Goal: Task Accomplishment & Management: Use online tool/utility

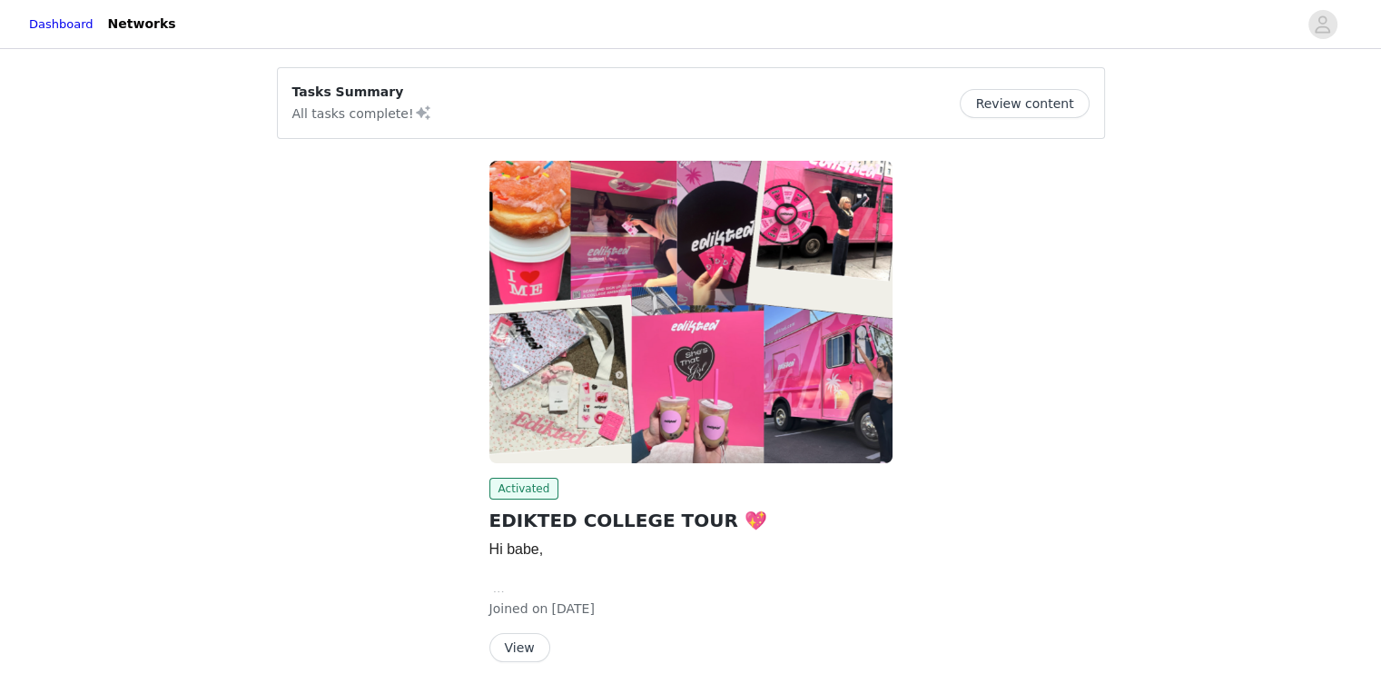
scroll to position [79, 0]
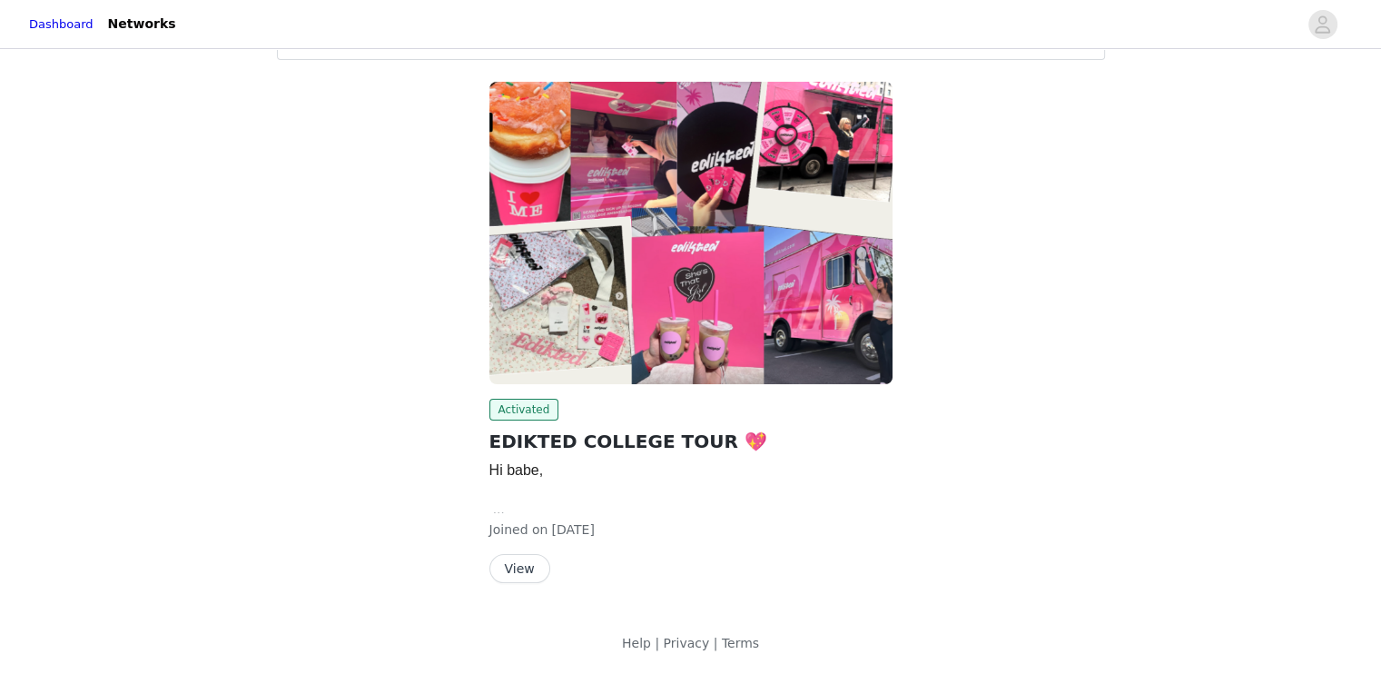
click at [517, 567] on button "View" at bounding box center [519, 568] width 61 height 29
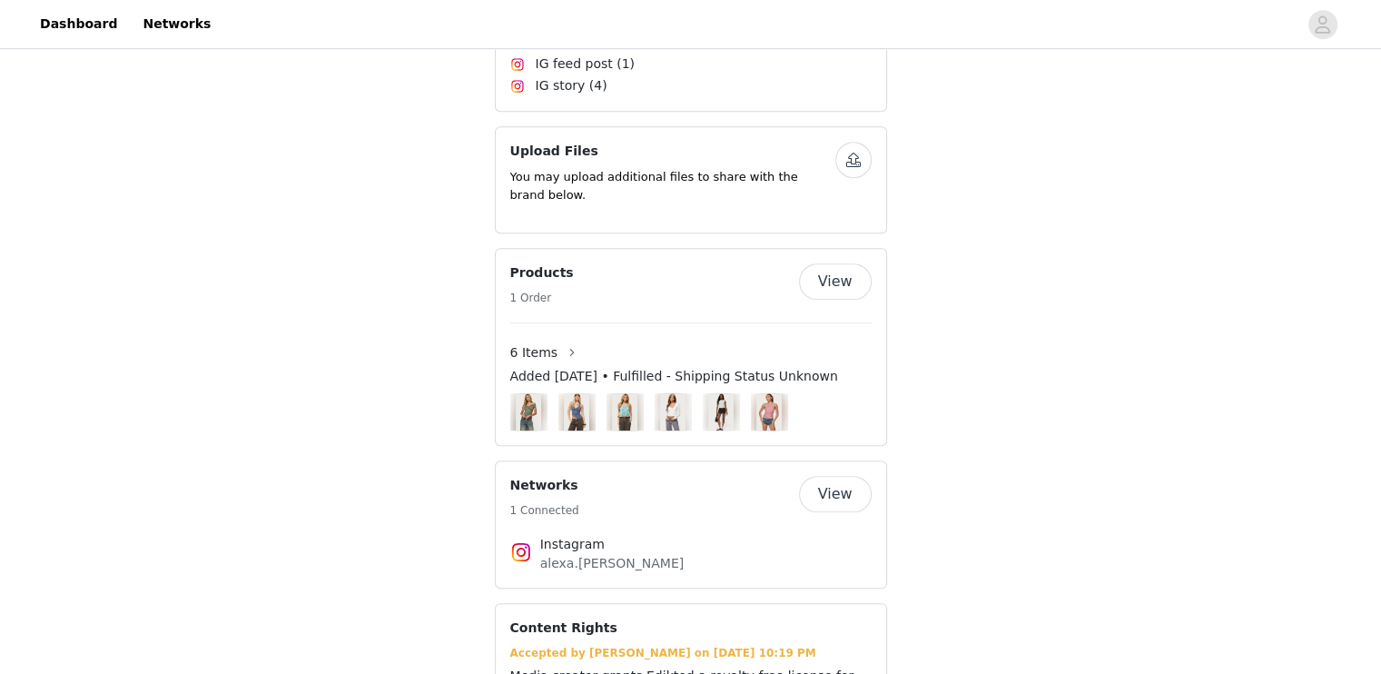
scroll to position [1068, 0]
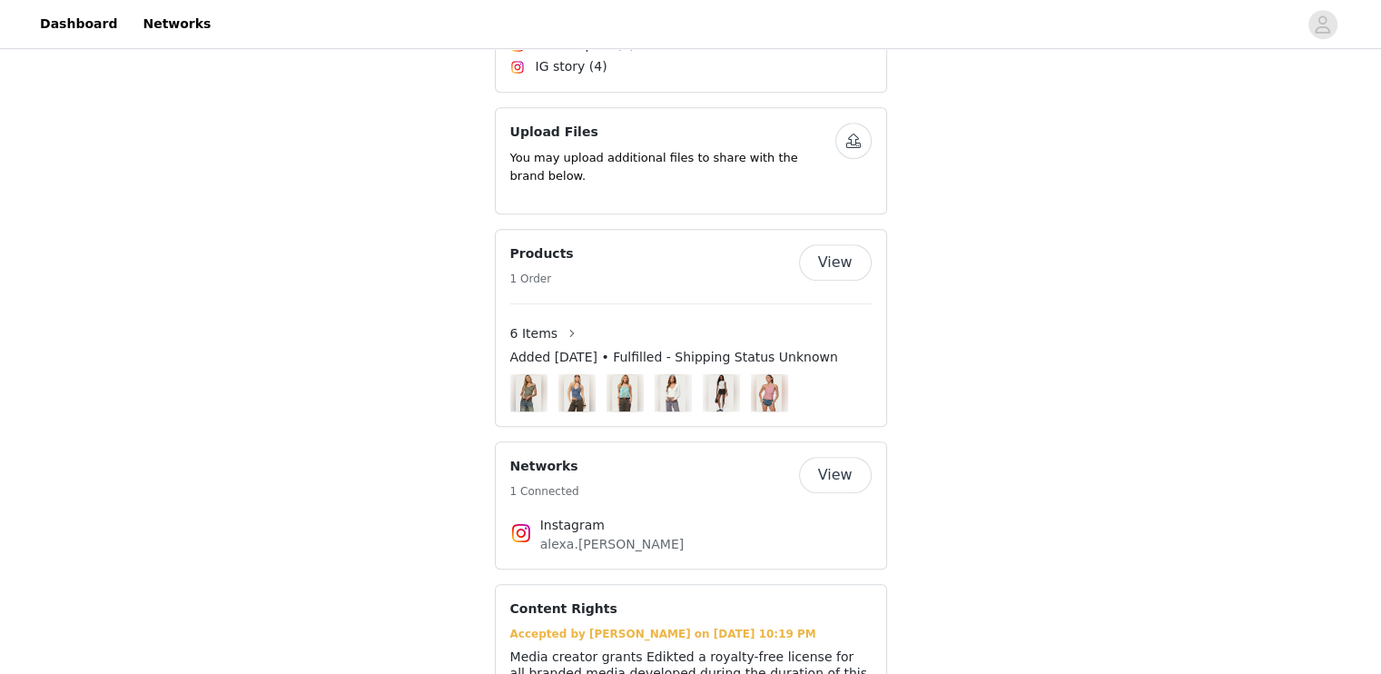
click at [835, 246] on button "View" at bounding box center [835, 262] width 73 height 36
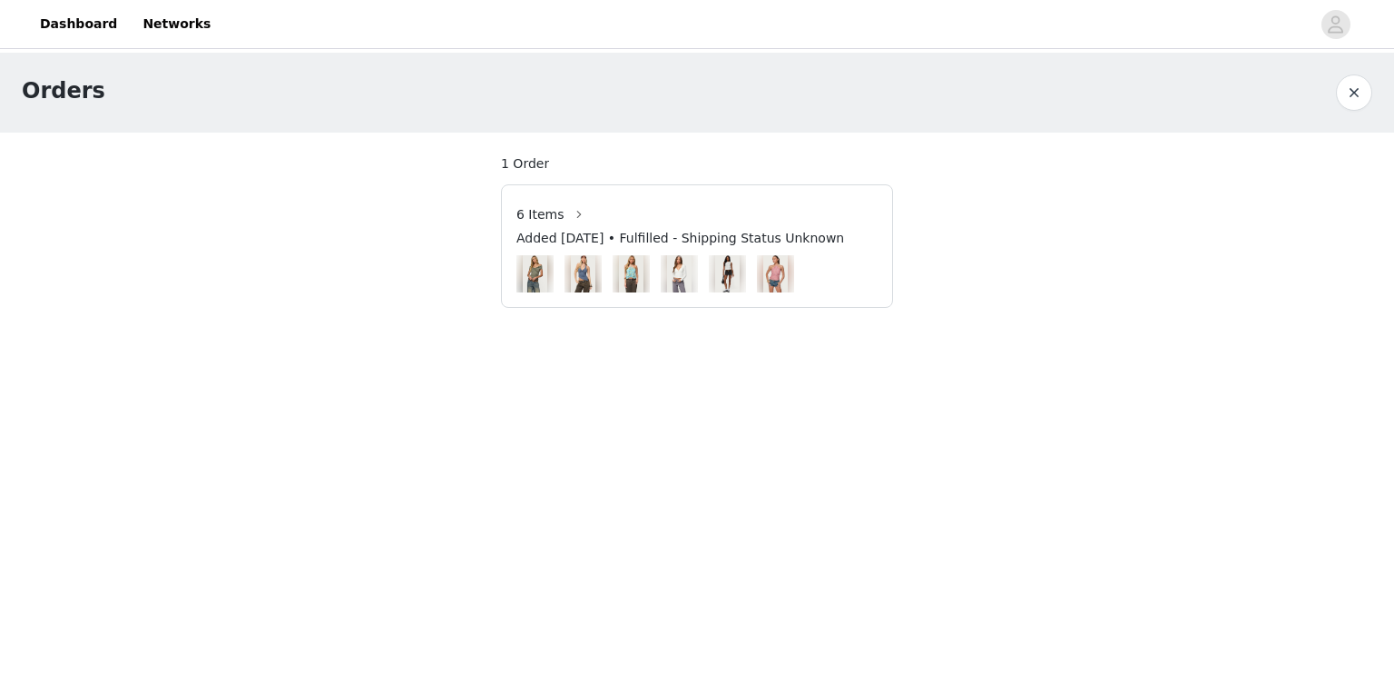
click at [686, 241] on span "Added [DATE] • Fulfilled - Shipping Status Unknown" at bounding box center [681, 238] width 328 height 19
click at [537, 210] on span "6 Items" at bounding box center [541, 214] width 48 height 19
click at [567, 212] on button "button" at bounding box center [579, 214] width 29 height 29
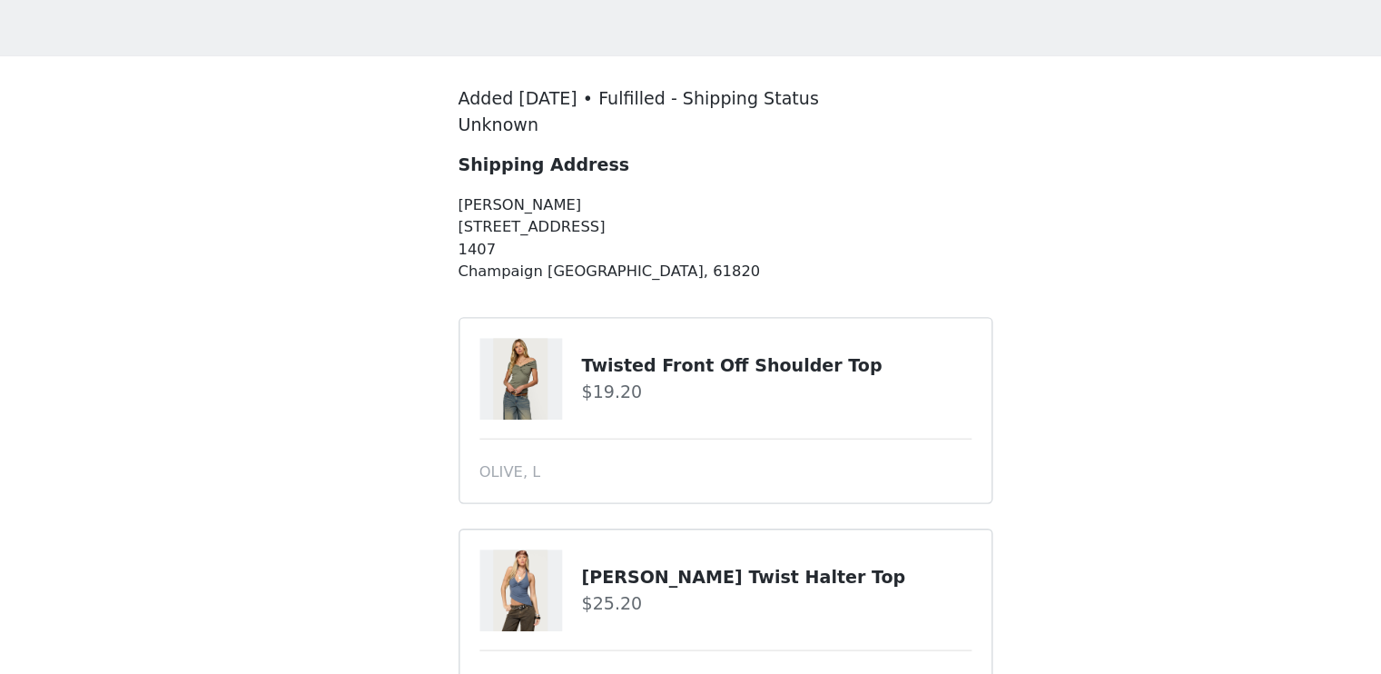
click at [546, 369] on img at bounding box center [540, 370] width 40 height 60
click at [625, 357] on h4 "Twisted Front Off Shoulder Top" at bounding box center [728, 359] width 286 height 19
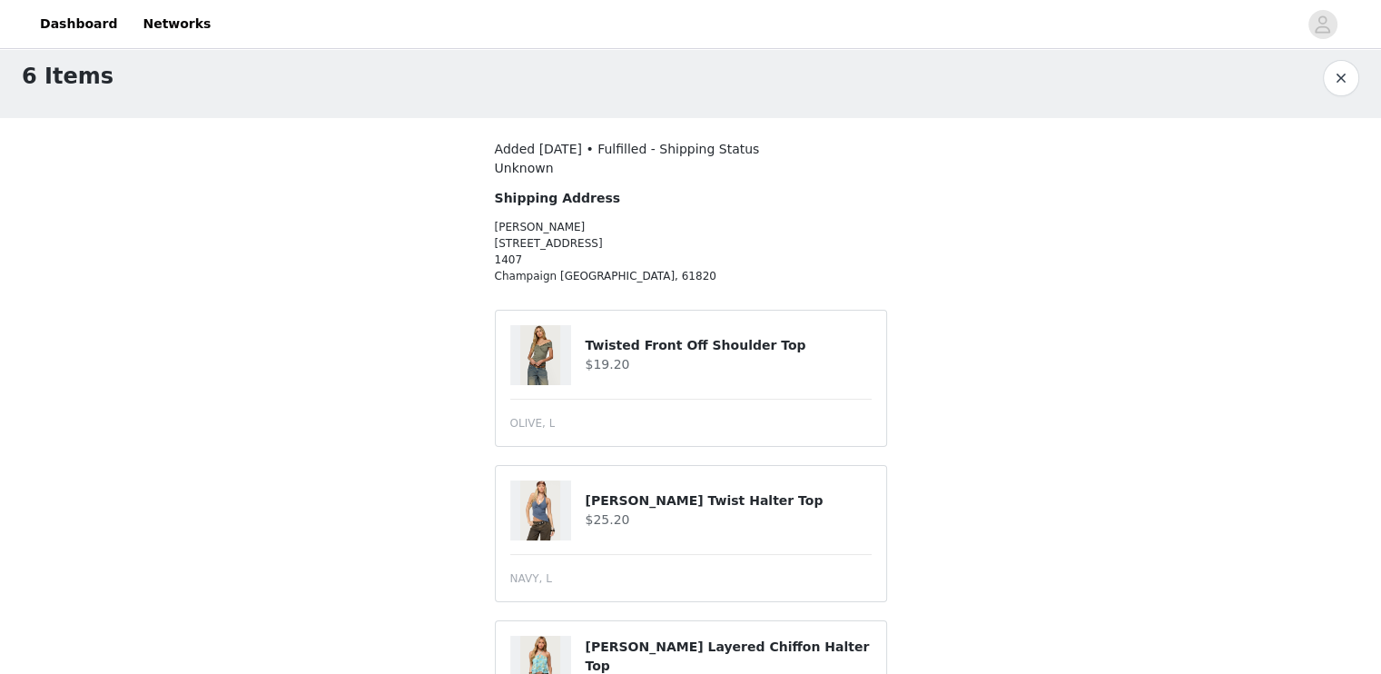
scroll to position [7, 0]
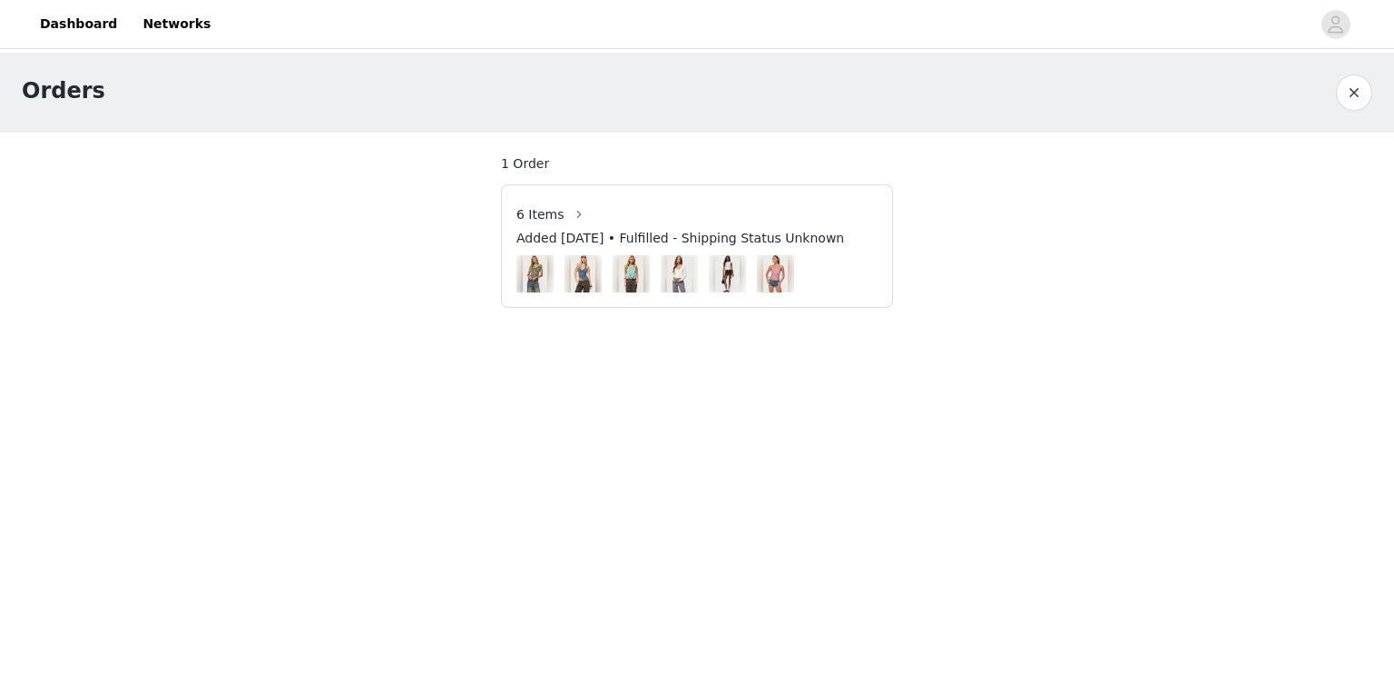
click at [1347, 81] on button "button" at bounding box center [1354, 92] width 36 height 36
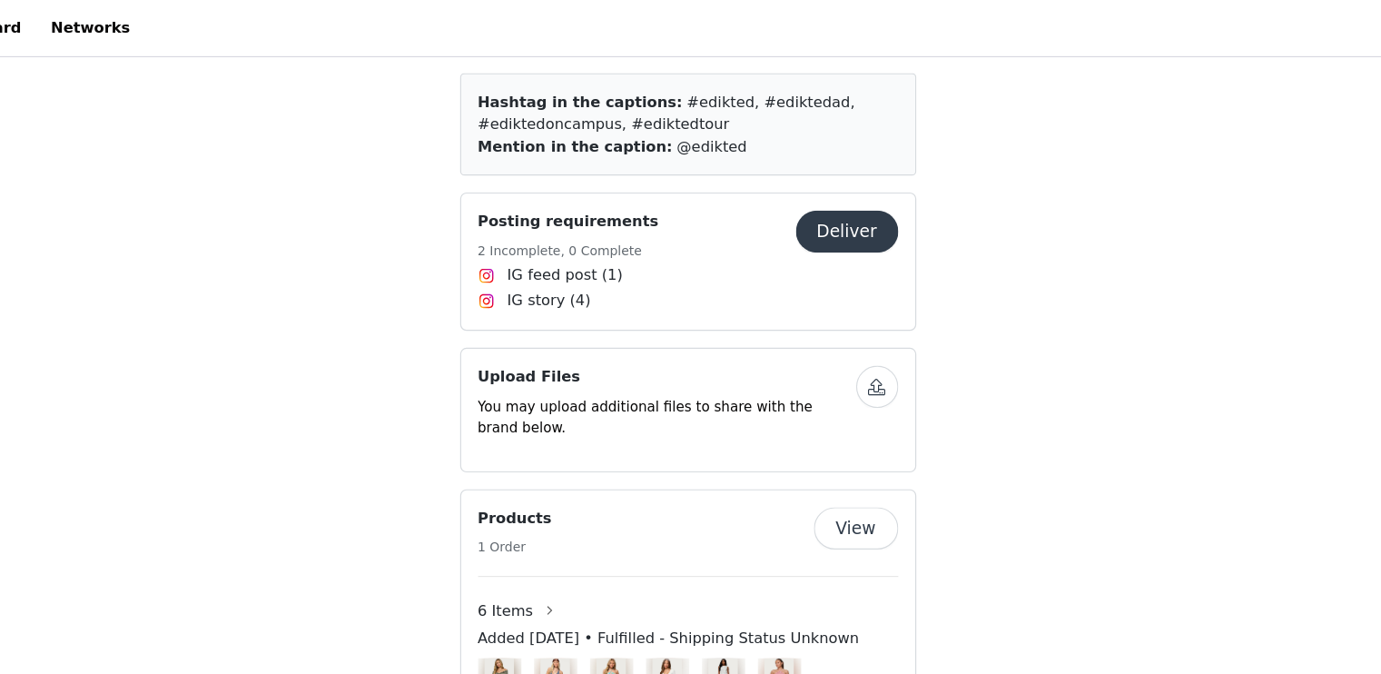
scroll to position [813, 0]
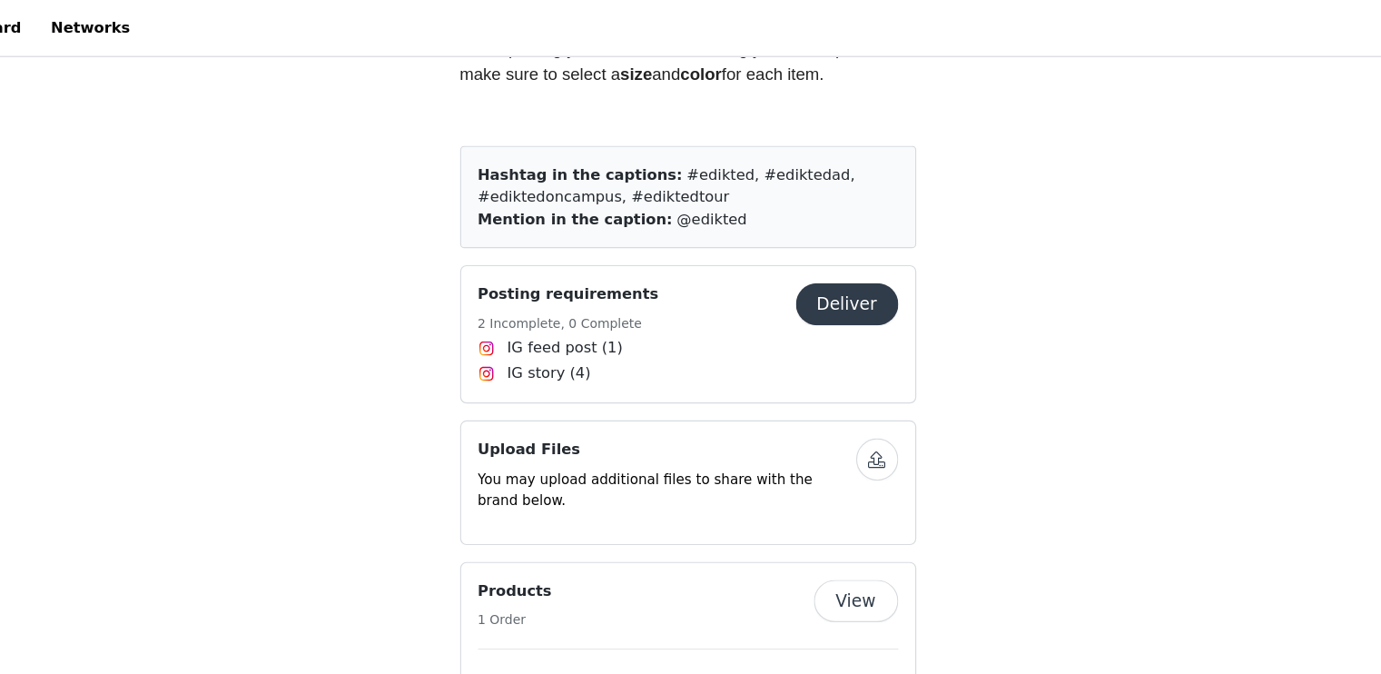
click at [850, 257] on button "Deliver" at bounding box center [827, 261] width 88 height 36
